Goal: Task Accomplishment & Management: Complete application form

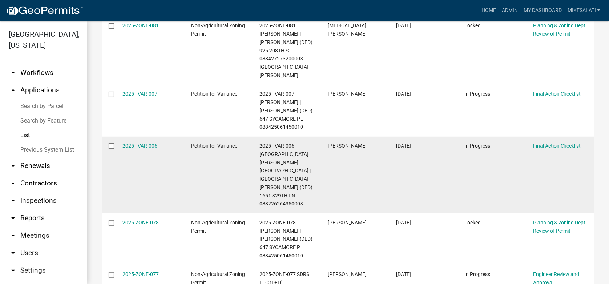
scroll to position [353, 0]
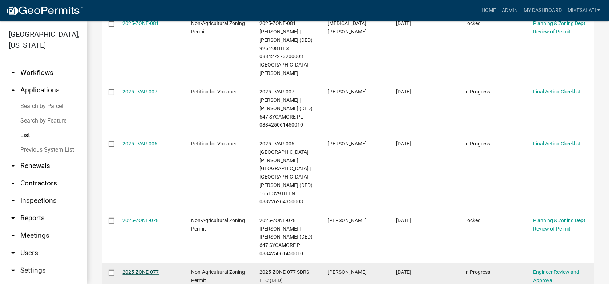
click at [129, 269] on link "2025-ZONE-077" at bounding box center [141, 272] width 36 height 6
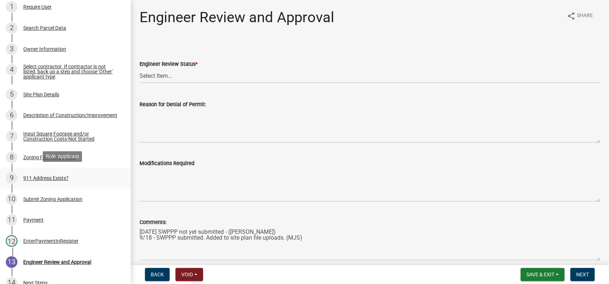
scroll to position [145, 0]
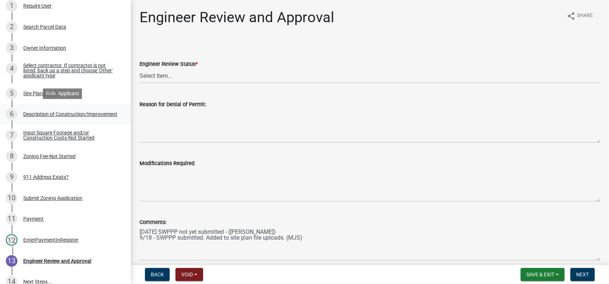
click at [42, 113] on div "Description of Construction/Improvement" at bounding box center [70, 113] width 94 height 5
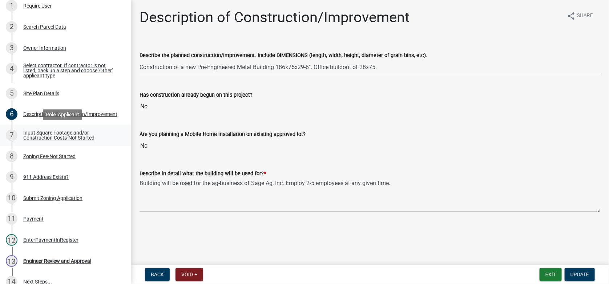
click at [38, 142] on link "7 Input Square Footage and/or Construction Costs-Not Started" at bounding box center [65, 135] width 131 height 21
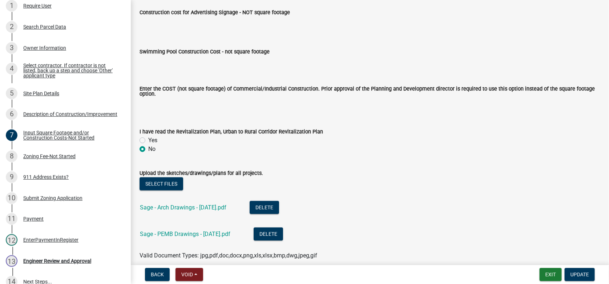
scroll to position [567, 0]
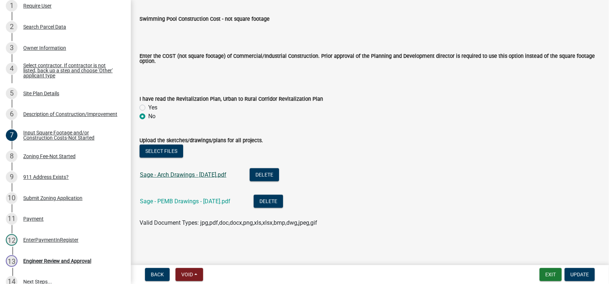
click at [178, 174] on link "Sage - Arch Drawings - 08.27.2025.pdf" at bounding box center [183, 174] width 86 height 7
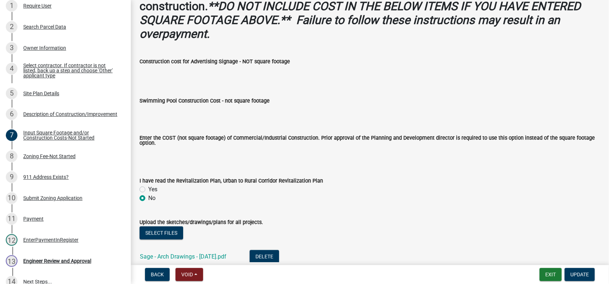
scroll to position [386, 0]
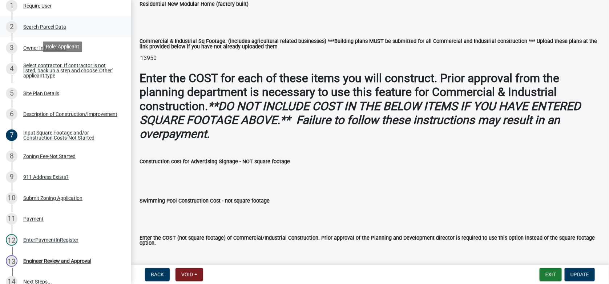
click at [41, 27] on div "Search Parcel Data" at bounding box center [44, 26] width 43 height 5
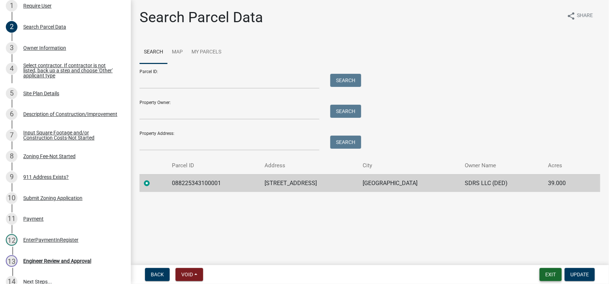
click at [545, 271] on button "Exit" at bounding box center [550, 274] width 22 height 13
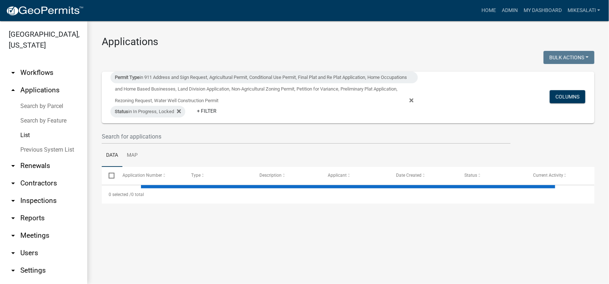
select select "1: 25"
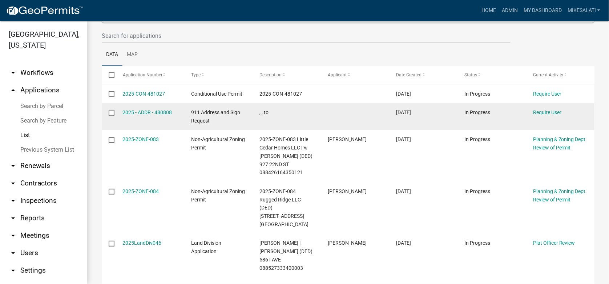
scroll to position [109, 0]
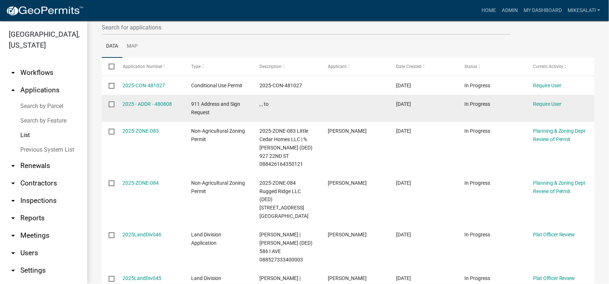
click at [111, 104] on input "checkbox" at bounding box center [111, 103] width 5 height 5
checkbox input "true"
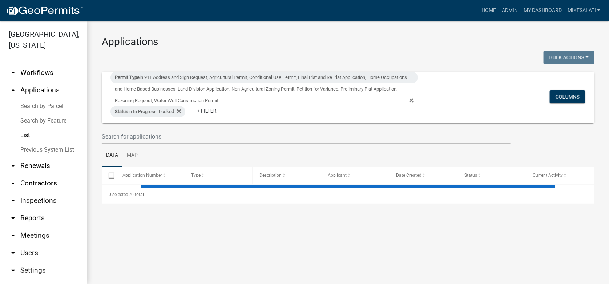
select select "1: 25"
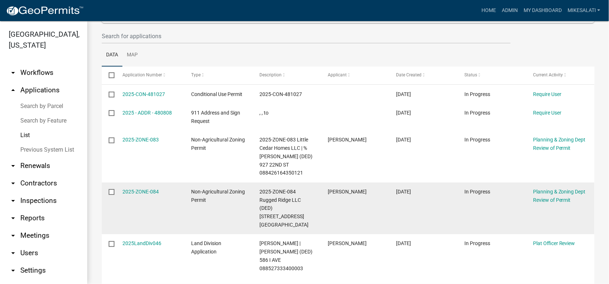
scroll to position [109, 0]
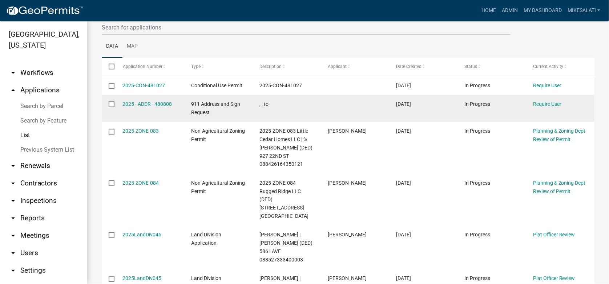
click at [113, 105] on input "checkbox" at bounding box center [111, 103] width 5 height 5
checkbox input "true"
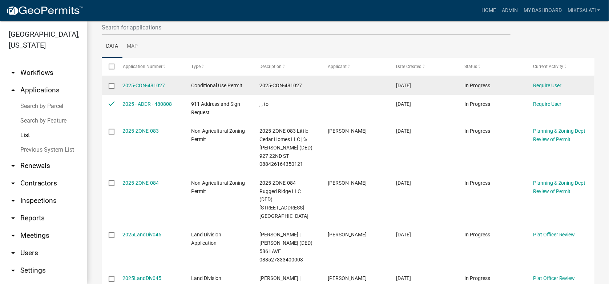
click at [112, 85] on input "checkbox" at bounding box center [111, 85] width 5 height 5
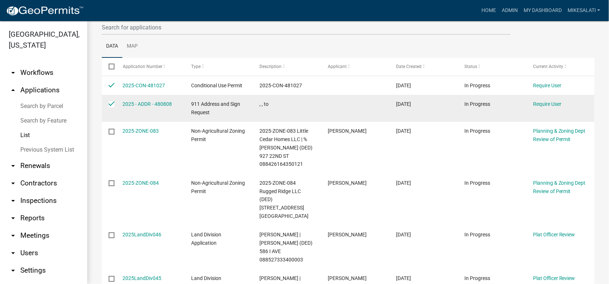
scroll to position [0, 0]
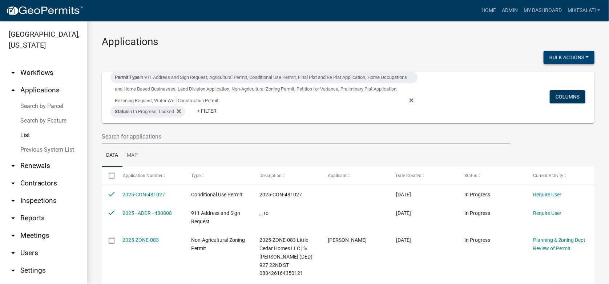
click at [568, 58] on button "Bulk Actions" at bounding box center [568, 57] width 51 height 13
click at [545, 78] on button "Void" at bounding box center [565, 76] width 58 height 17
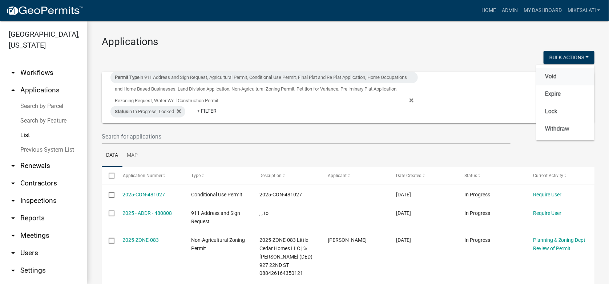
checkbox input "false"
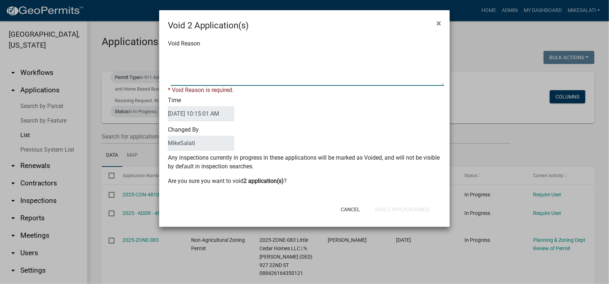
click at [174, 52] on textarea "Void Reason" at bounding box center [307, 67] width 273 height 36
type textarea "."
click at [392, 207] on div "Cancel Void 2 Application(s)" at bounding box center [351, 209] width 179 height 19
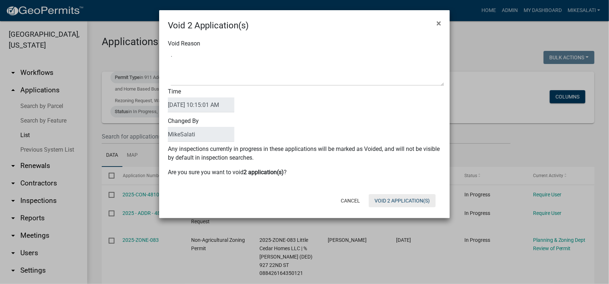
click at [381, 200] on button "Void 2 Application(s)" at bounding box center [402, 200] width 67 height 13
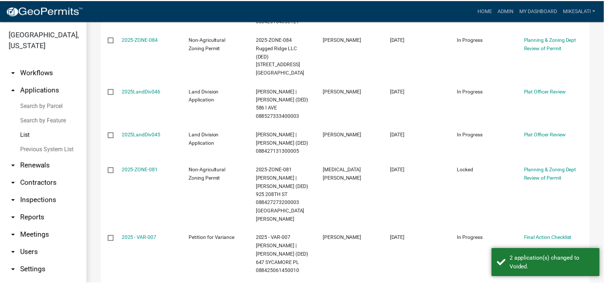
scroll to position [218, 0]
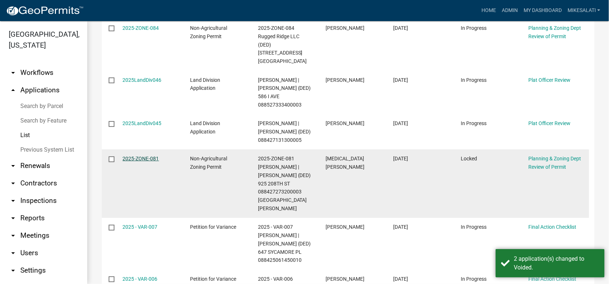
click at [142, 155] on link "2025-ZONE-081" at bounding box center [141, 158] width 36 height 6
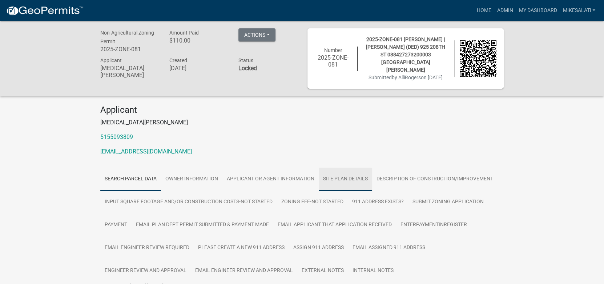
click at [335, 176] on link "Site Plan Details" at bounding box center [344, 178] width 53 height 23
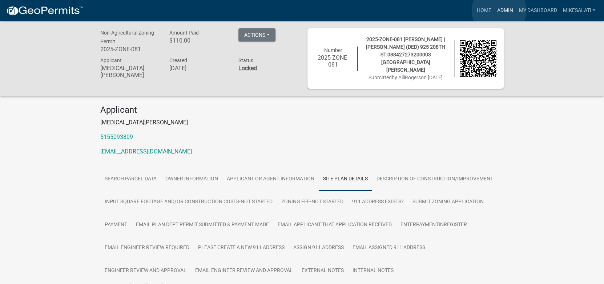
click at [499, 11] on link "Admin" at bounding box center [504, 11] width 22 height 14
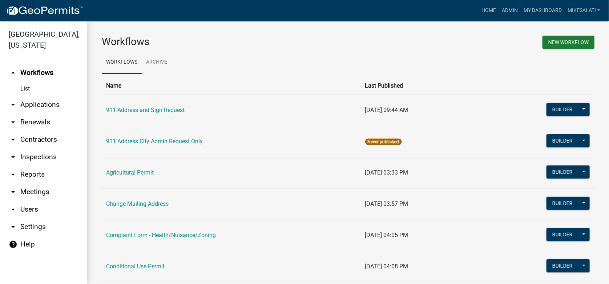
drag, startPoint x: 30, startPoint y: 90, endPoint x: 27, endPoint y: 103, distance: 13.1
click at [30, 96] on link "arrow_drop_down Applications" at bounding box center [43, 104] width 87 height 17
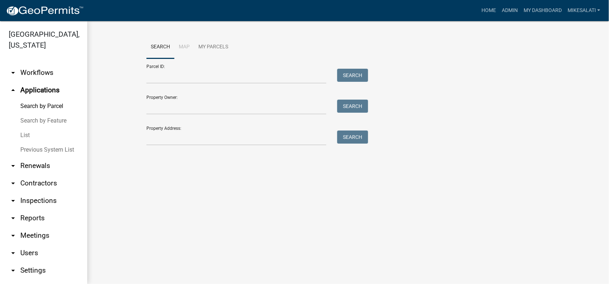
click at [27, 128] on link "List" at bounding box center [43, 135] width 87 height 15
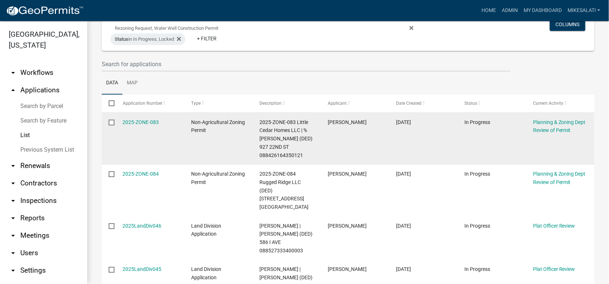
scroll to position [109, 0]
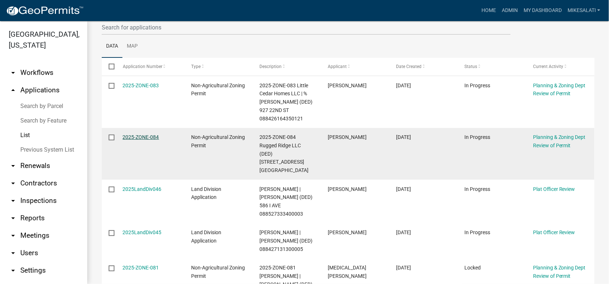
click at [140, 137] on link "2025-ZONE-084" at bounding box center [141, 137] width 36 height 6
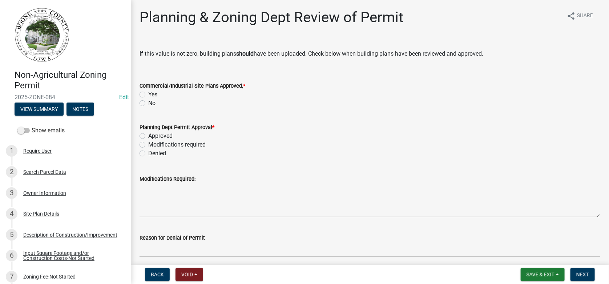
click at [148, 103] on label "No" at bounding box center [151, 103] width 7 height 9
click at [148, 103] on input "No" at bounding box center [150, 101] width 5 height 5
radio input "true"
click at [42, 236] on div "Description of Construction/Improvement" at bounding box center [70, 234] width 94 height 5
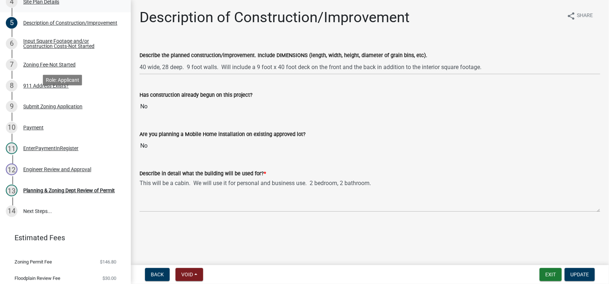
scroll to position [218, 0]
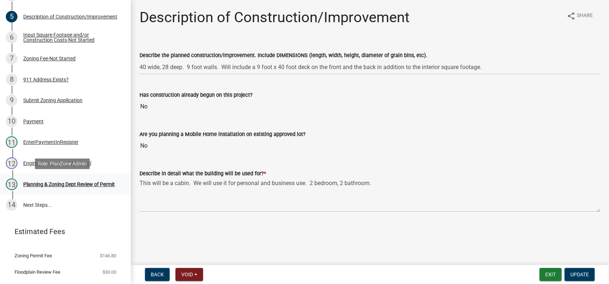
click at [68, 182] on div "Planning & Zoning Dept Review of Permit" at bounding box center [69, 184] width 92 height 5
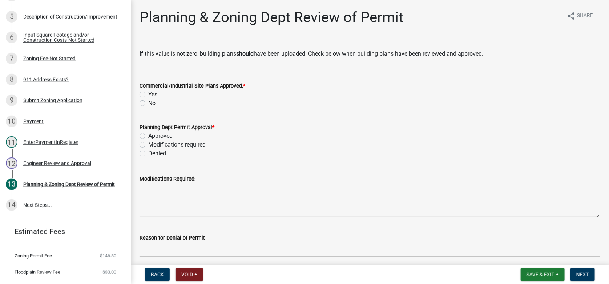
click at [148, 102] on label "No" at bounding box center [151, 103] width 7 height 9
click at [148, 102] on input "No" at bounding box center [150, 101] width 5 height 5
radio input "true"
click at [148, 135] on label "Approved" at bounding box center [160, 135] width 24 height 9
click at [148, 135] on input "Approved" at bounding box center [150, 133] width 5 height 5
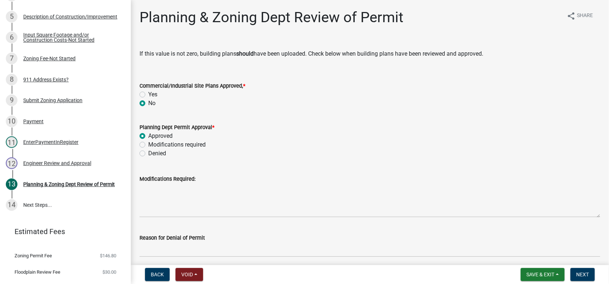
radio input "true"
click at [577, 272] on span "Next" at bounding box center [582, 274] width 13 height 6
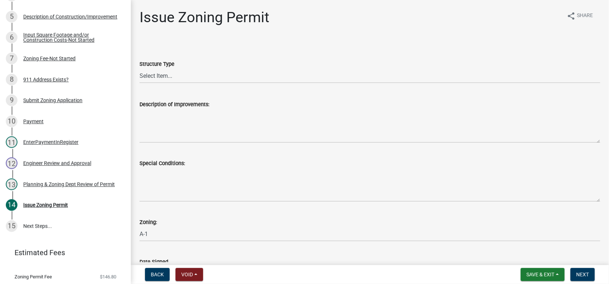
scroll to position [239, 0]
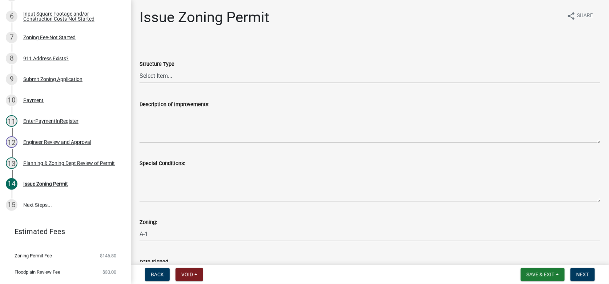
click at [164, 76] on select "Select Item... Principle Structure Accessory Structure Principle and Accessory …" at bounding box center [369, 75] width 460 height 15
click at [139, 68] on select "Select Item... Principle Structure Accessory Structure Principle and Accessory …" at bounding box center [369, 75] width 460 height 15
select select "7cfeee7c-c4b6-409b-9625-0a76c32315b4"
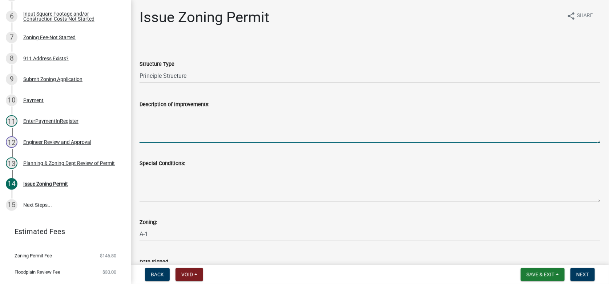
click at [179, 118] on textarea "Description of Improvements:" at bounding box center [369, 126] width 460 height 34
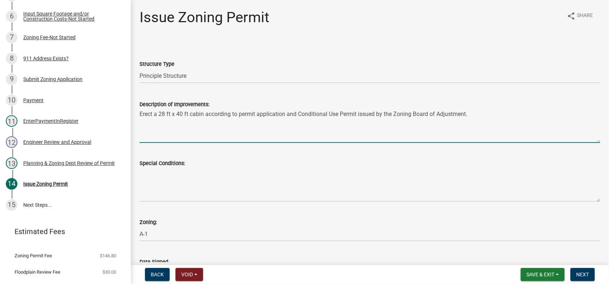
type textarea "Erect a 28 ft x 40 ft cabin according to permit application and Conditional Use…"
click at [137, 172] on div "Special Conditions:" at bounding box center [369, 175] width 471 height 53
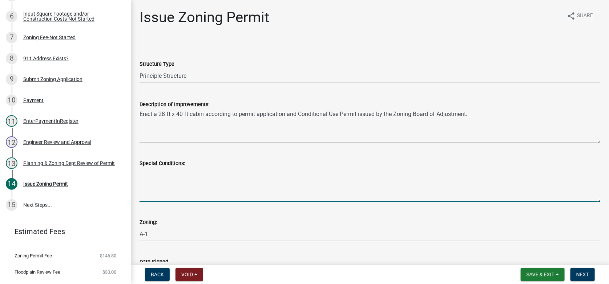
click at [157, 177] on textarea "Special Conditions:" at bounding box center [369, 184] width 460 height 34
click at [147, 182] on textarea "1) Approval of Septic System by Boone County Code Enforcement Officer prior to …" at bounding box center [369, 184] width 460 height 34
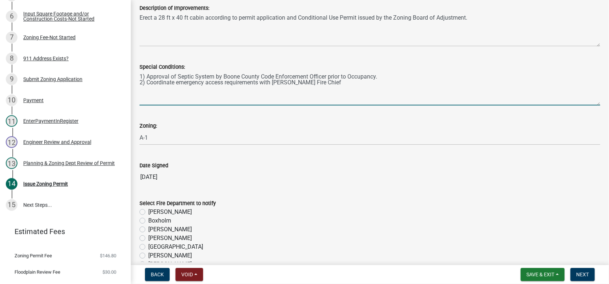
scroll to position [109, 0]
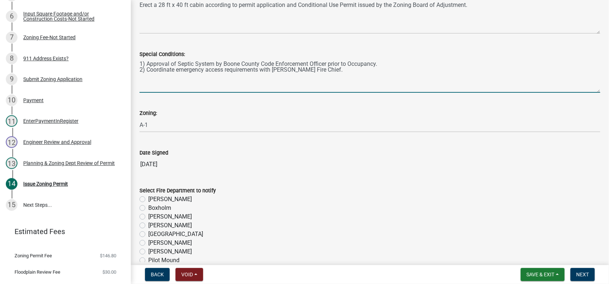
type textarea "1) Approval of Septic System by Boone County Code Enforcement Officer prior to …"
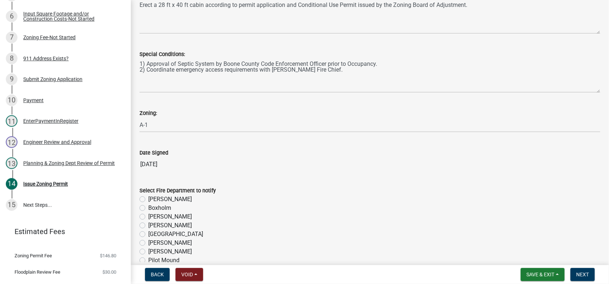
drag, startPoint x: 142, startPoint y: 199, endPoint x: 149, endPoint y: 212, distance: 15.1
click at [148, 199] on label "[PERSON_NAME]" at bounding box center [170, 199] width 44 height 9
click at [148, 199] on input "[PERSON_NAME]" at bounding box center [150, 197] width 5 height 5
radio input "true"
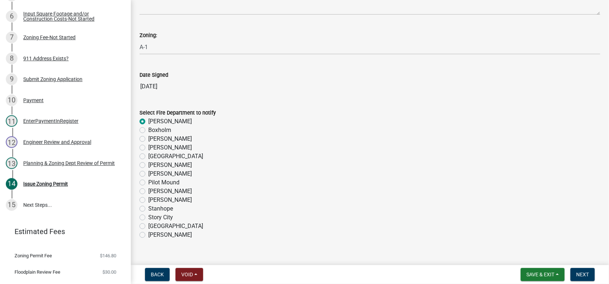
scroll to position [198, 0]
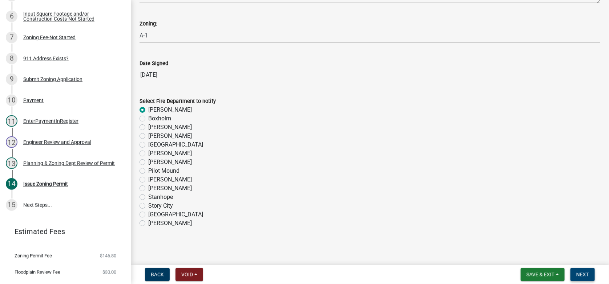
click at [577, 271] on span "Next" at bounding box center [582, 274] width 13 height 6
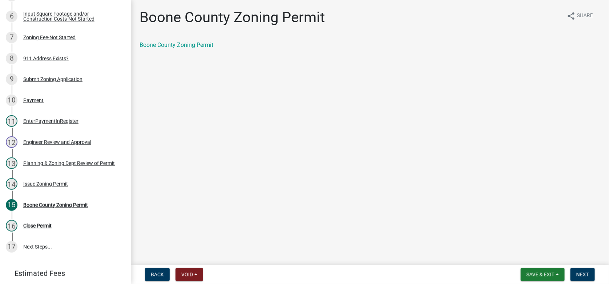
scroll to position [281, 0]
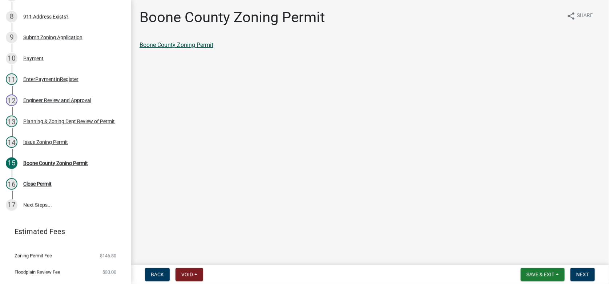
click at [170, 47] on link "Boone County Zoning Permit" at bounding box center [176, 44] width 74 height 7
click at [585, 272] on span "Next" at bounding box center [582, 274] width 13 height 6
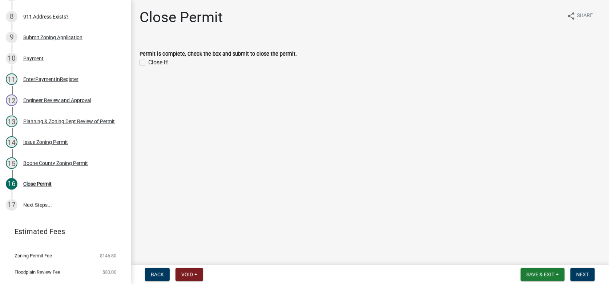
click at [148, 62] on label "Close it!" at bounding box center [158, 62] width 20 height 9
click at [148, 62] on input "Close it!" at bounding box center [150, 60] width 5 height 5
checkbox input "true"
click at [579, 274] on span "Next" at bounding box center [582, 274] width 13 height 6
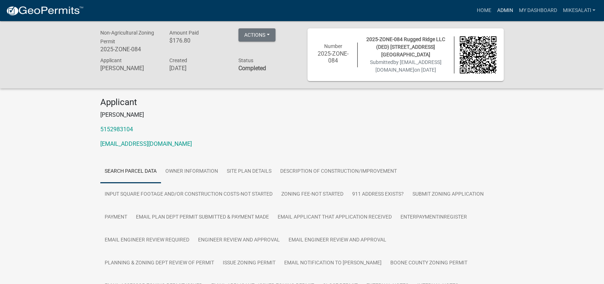
click at [505, 9] on link "Admin" at bounding box center [504, 11] width 22 height 14
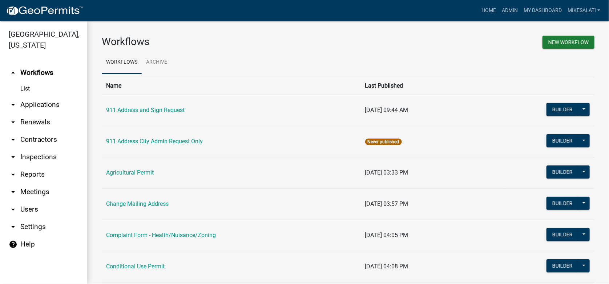
click at [25, 96] on link "arrow_drop_down Applications" at bounding box center [43, 104] width 87 height 17
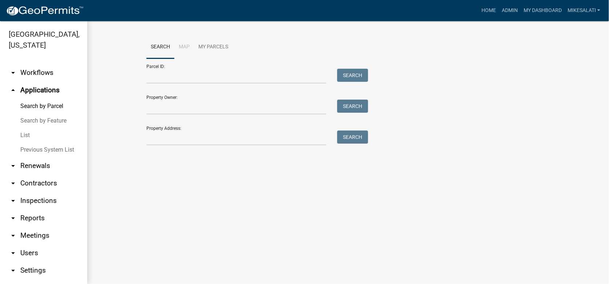
click at [23, 128] on link "List" at bounding box center [43, 135] width 87 height 15
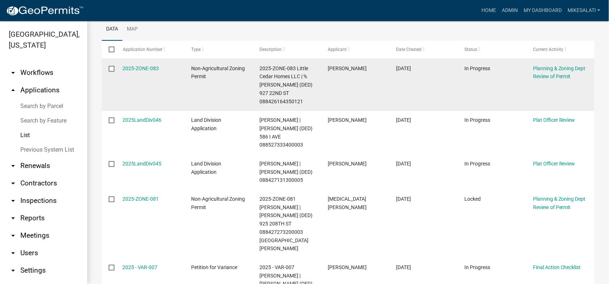
scroll to position [109, 0]
